Goal: Transaction & Acquisition: Purchase product/service

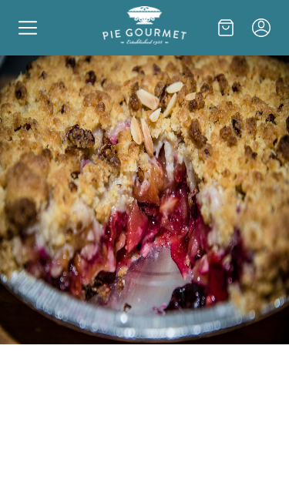
scroll to position [369, 0]
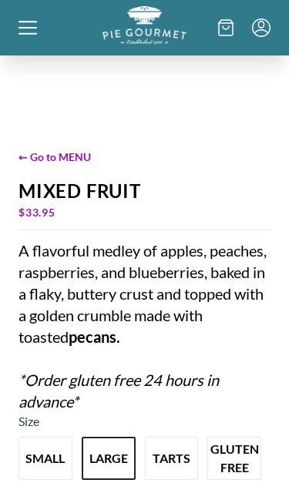
click at [26, 33] on icon at bounding box center [27, 34] width 18 height 2
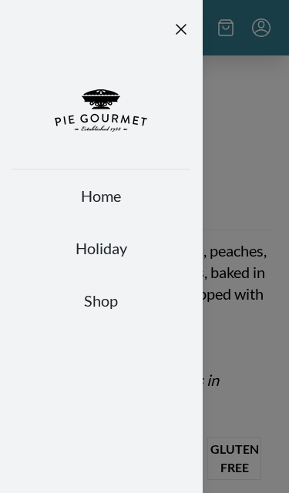
click at [112, 237] on link "Holiday" at bounding box center [101, 248] width 178 height 22
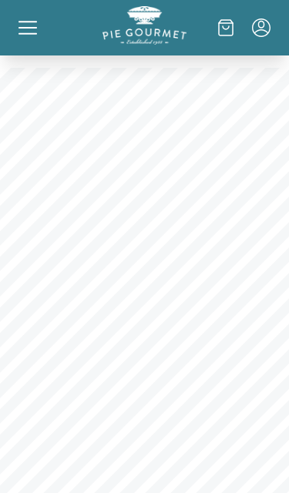
click at [38, 33] on div at bounding box center [60, 27] width 84 height 43
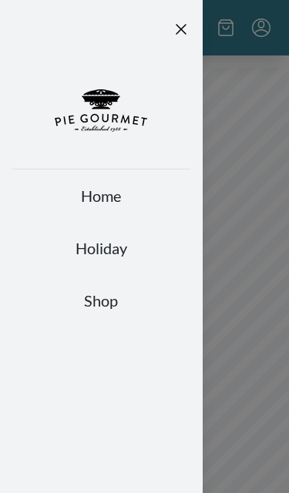
click at [112, 289] on link "Shop" at bounding box center [101, 300] width 178 height 22
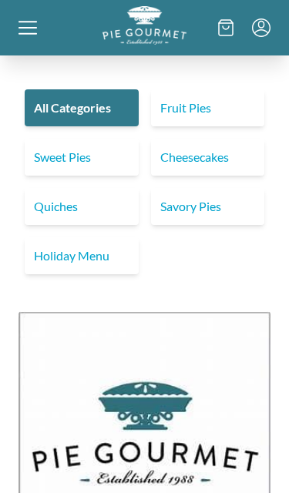
click at [102, 237] on link "Holiday Menu" at bounding box center [82, 255] width 114 height 37
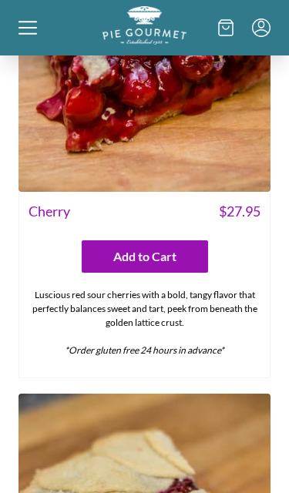
scroll to position [5119, 0]
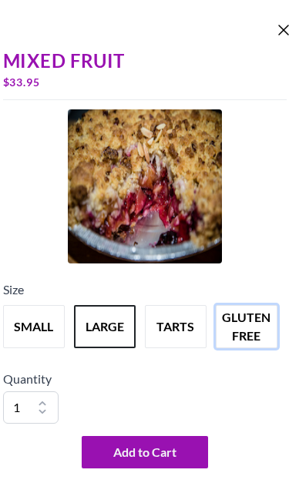
click at [245, 348] on button "gluten free" at bounding box center [247, 326] width 62 height 43
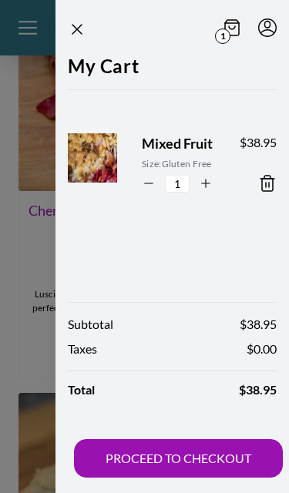
click at [206, 477] on button "PROCEED TO CHECKOUT" at bounding box center [178, 458] width 209 height 38
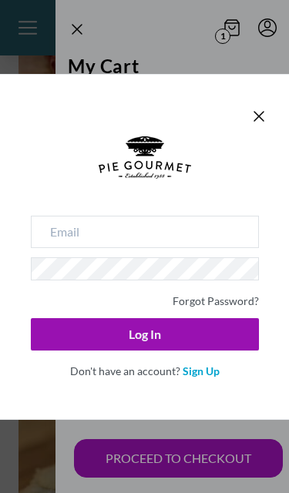
click at [184, 379] on div "Don't have an account? Sign Up" at bounding box center [145, 368] width 228 height 19
click at [182, 377] on link "Sign Up" at bounding box center [200, 370] width 37 height 13
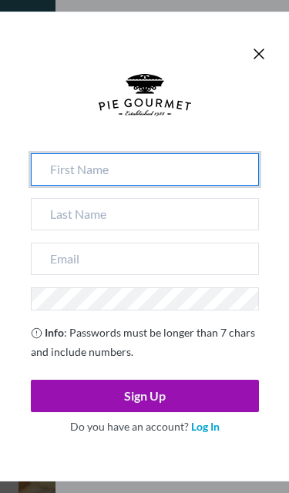
click at [206, 186] on input at bounding box center [145, 169] width 228 height 32
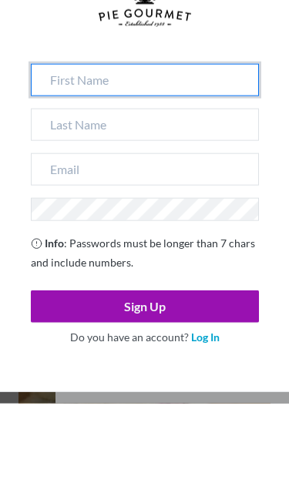
type input "[PERSON_NAME]"
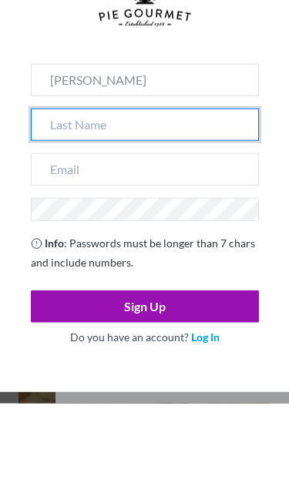
type input "[PERSON_NAME]"
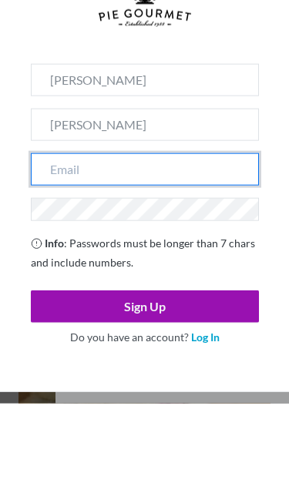
type input "[EMAIL_ADDRESS][DOMAIN_NAME]"
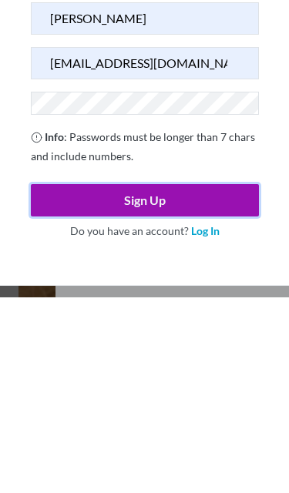
scroll to position [5404, 0]
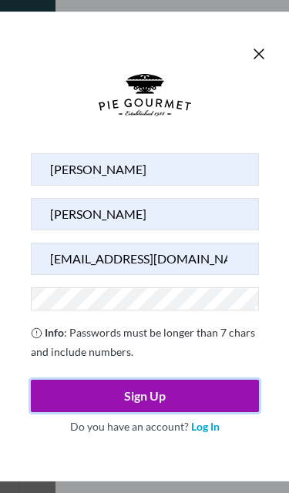
click at [226, 153] on div at bounding box center [145, 113] width 228 height 79
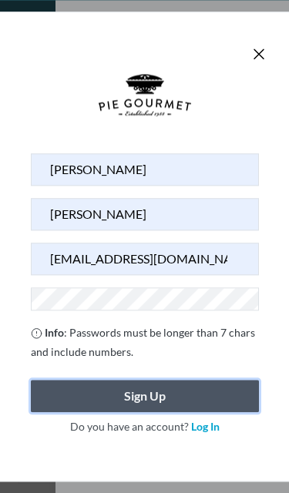
click at [201, 412] on button "Sign Up" at bounding box center [145, 395] width 228 height 32
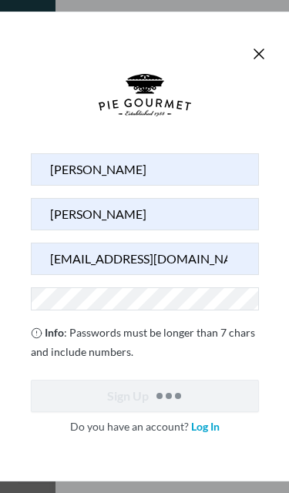
click at [22, 492] on div "[PERSON_NAME] [PERSON_NAME][EMAIL_ADDRESS][DOMAIN_NAME] Info : Passwords must b…" at bounding box center [144, 246] width 289 height 493
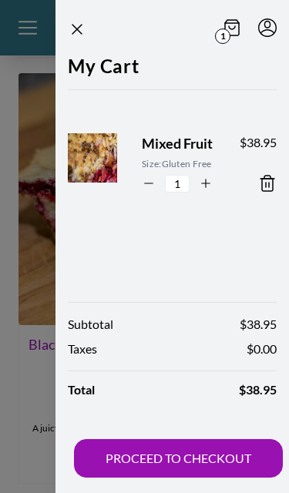
scroll to position [5461, 0]
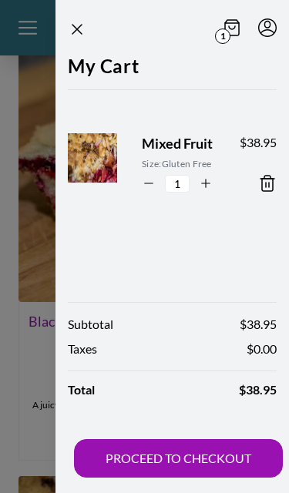
click at [219, 475] on button "PROCEED TO CHECKOUT" at bounding box center [178, 458] width 209 height 38
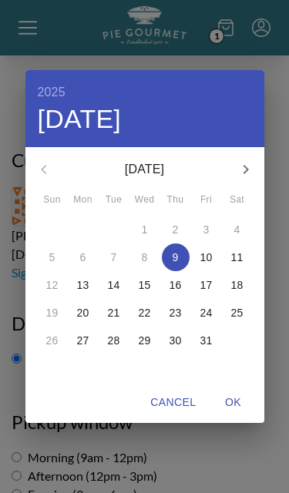
click at [246, 168] on button "button" at bounding box center [245, 169] width 37 height 37
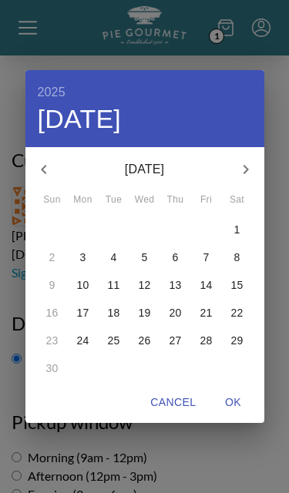
click at [195, 468] on div "2025 Thu, Oct [DATE] Mon Tue Wed Thu Fri Sat 26 27 28 29 30 31 1 2 3 4 5 6 7 8 …" at bounding box center [144, 246] width 289 height 493
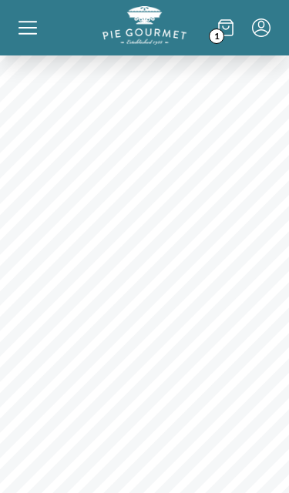
scroll to position [145, 0]
